Goal: Navigation & Orientation: Find specific page/section

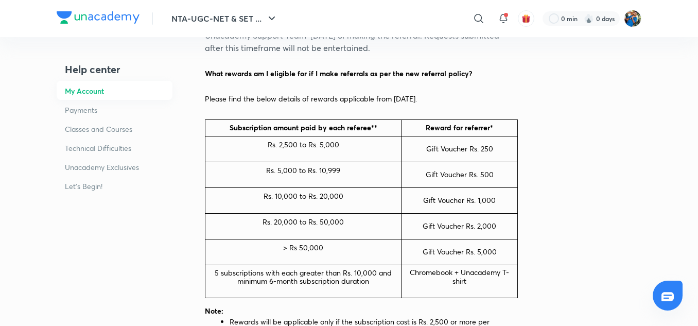
scroll to position [609, 0]
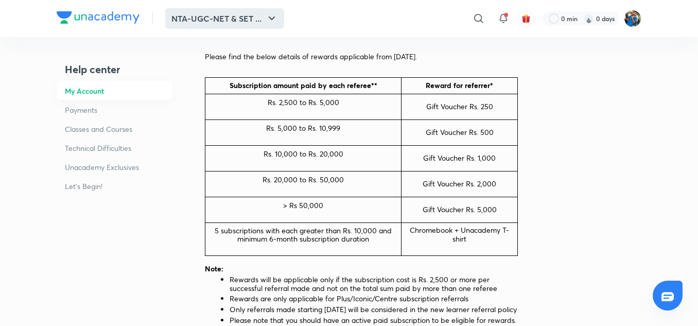
click at [271, 17] on icon "button" at bounding box center [271, 18] width 12 height 12
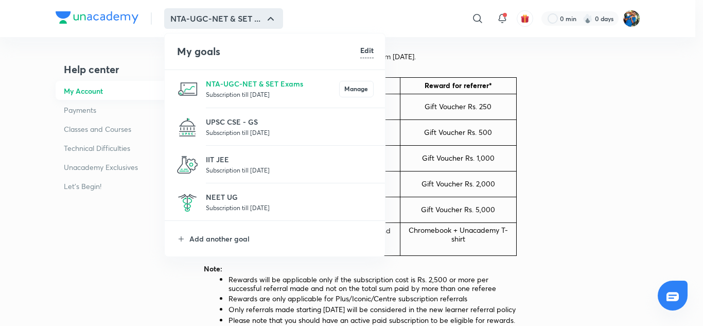
click at [237, 171] on p "Subscription till [DATE]" at bounding box center [290, 170] width 168 height 10
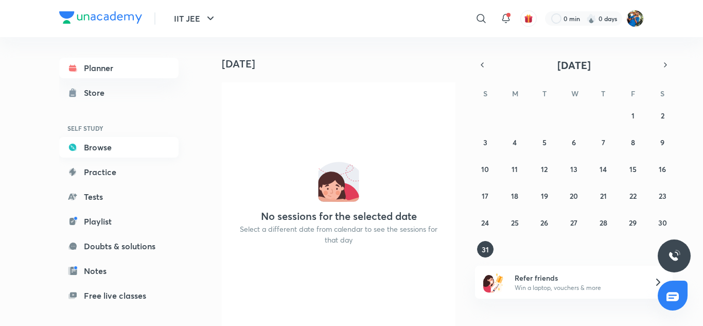
click at [97, 141] on link "Browse" at bounding box center [118, 147] width 119 height 21
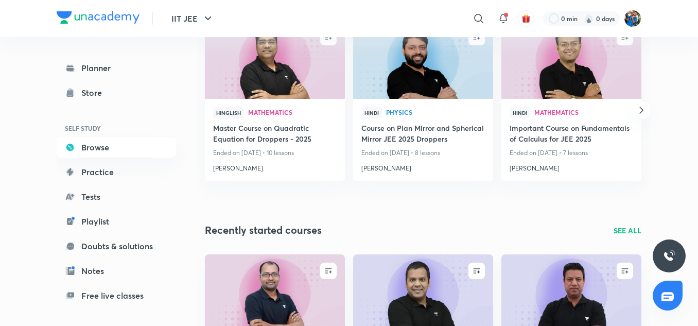
scroll to position [1475, 0]
